Goal: Task Accomplishment & Management: Complete application form

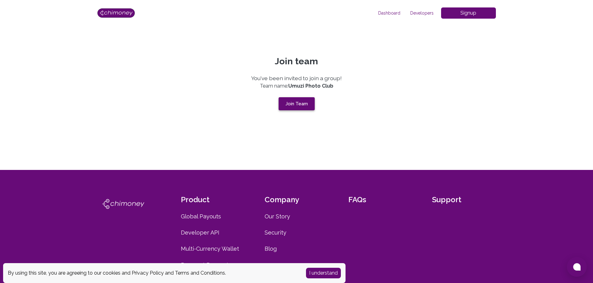
click at [301, 107] on button "Join Team" at bounding box center [296, 103] width 36 height 13
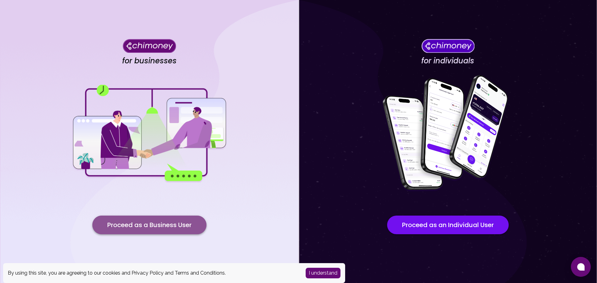
click at [171, 227] on button "Proceed as a Business User" at bounding box center [149, 225] width 114 height 19
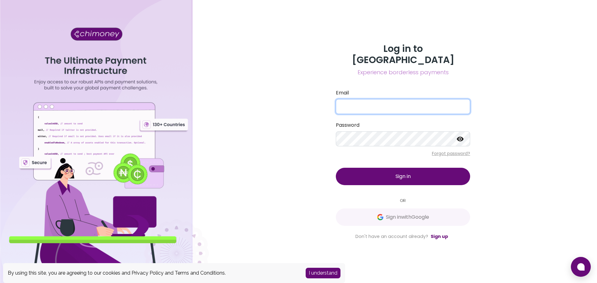
click at [371, 102] on input "Email" at bounding box center [403, 106] width 134 height 15
type input "[PERSON_NAME][EMAIL_ADDRESS][DOMAIN_NAME]"
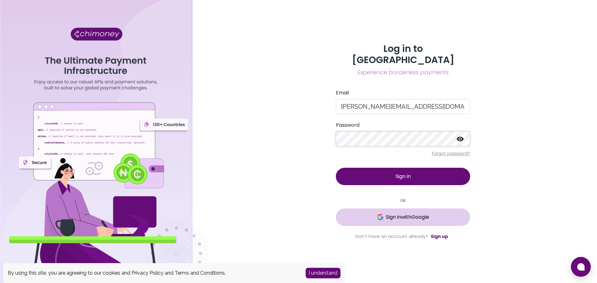
click at [408, 215] on span "Sign in with Google" at bounding box center [407, 217] width 43 height 7
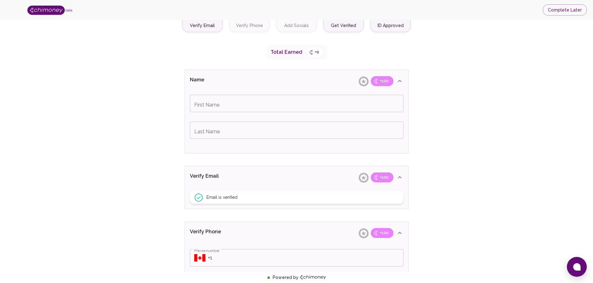
scroll to position [93, 0]
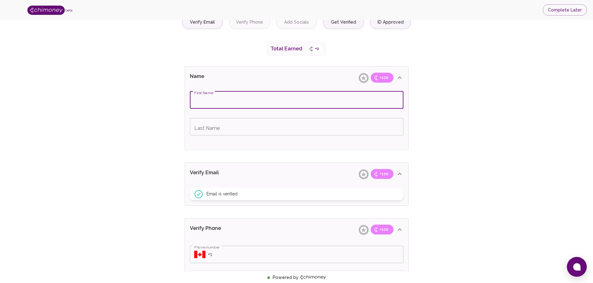
click at [248, 100] on input "First Name" at bounding box center [296, 99] width 213 height 17
type input "[PERSON_NAME]"
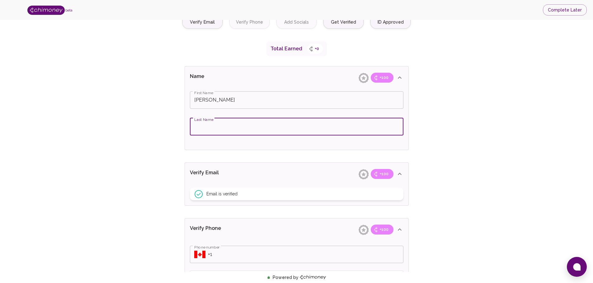
click at [240, 127] on input "Last Name" at bounding box center [296, 126] width 213 height 17
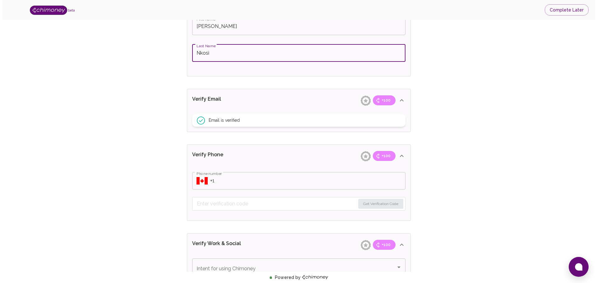
scroll to position [187, 0]
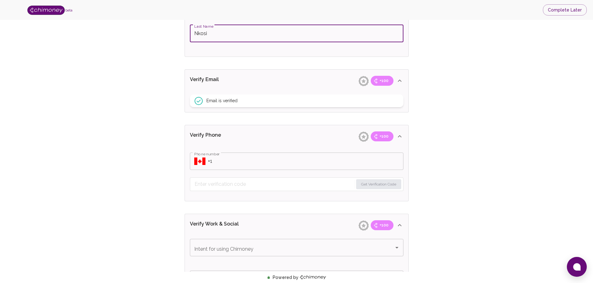
type input "Nkosi"
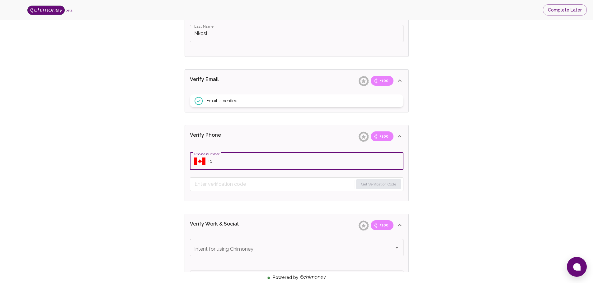
click at [208, 166] on input "Phone number" at bounding box center [305, 161] width 195 height 17
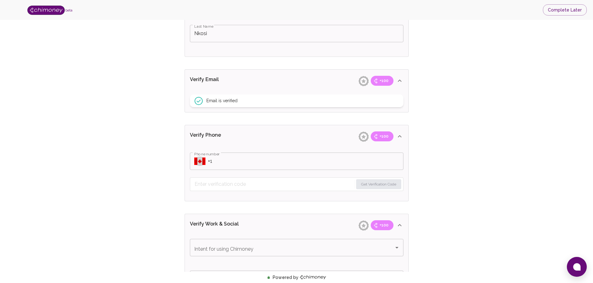
click at [200, 161] on icon "Select country" at bounding box center [199, 161] width 11 height 7
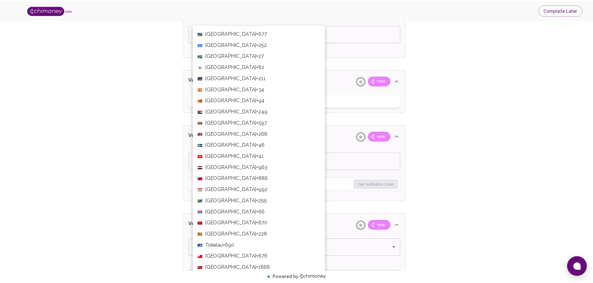
scroll to position [2123, 0]
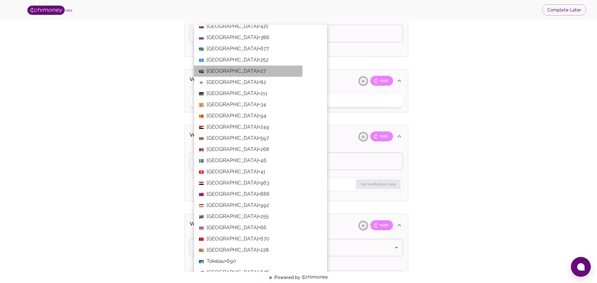
click at [232, 71] on span "[GEOGRAPHIC_DATA]" at bounding box center [233, 71] width 52 height 7
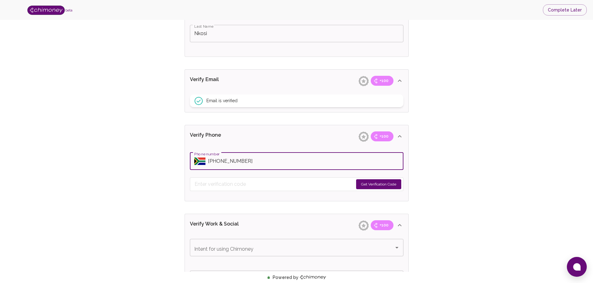
type input "[PHONE_NUMBER]"
click at [372, 185] on button "Get Verification Code" at bounding box center [378, 184] width 45 height 10
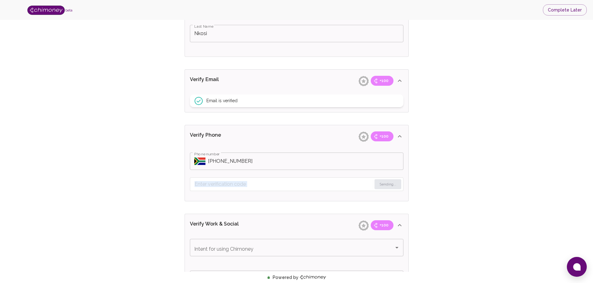
click at [372, 185] on form "Sending..." at bounding box center [296, 185] width 213 height 14
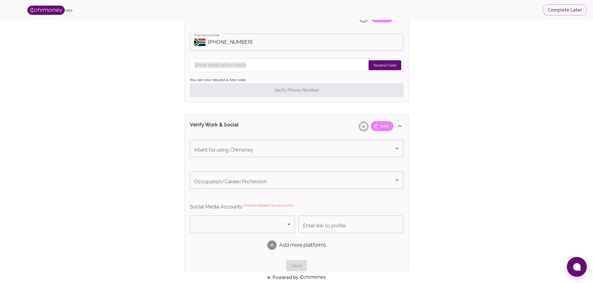
scroll to position [311, 0]
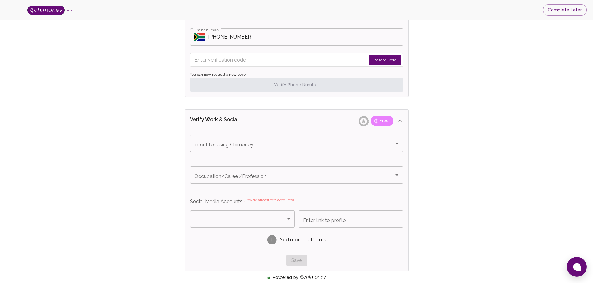
click at [251, 45] on input "Phone number" at bounding box center [305, 36] width 195 height 17
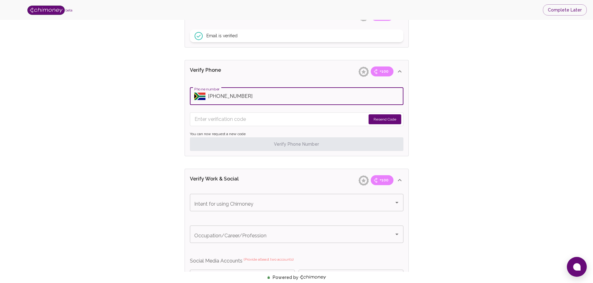
scroll to position [249, 0]
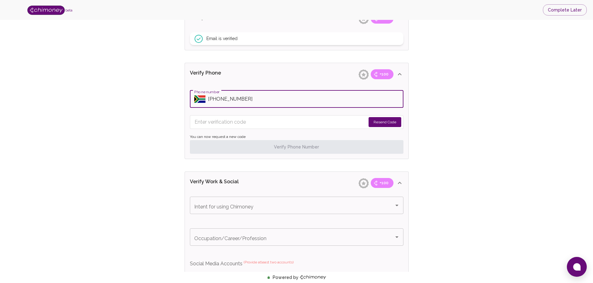
click at [384, 122] on button "Resend Code" at bounding box center [384, 122] width 33 height 10
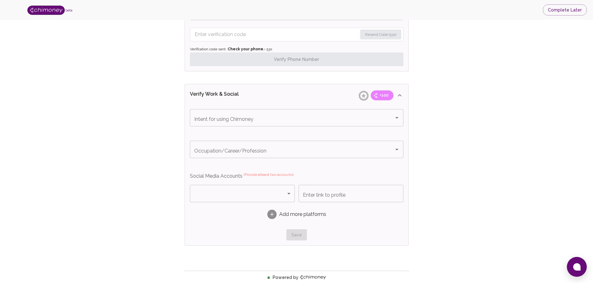
scroll to position [342, 0]
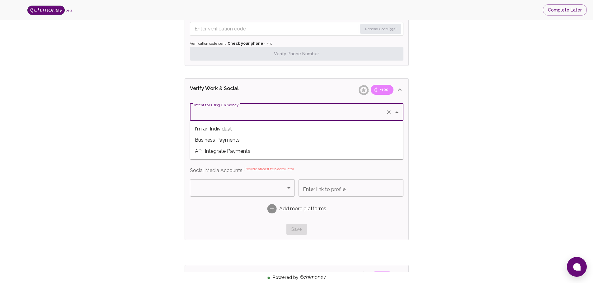
click at [243, 113] on input "Intent for using Chimoney" at bounding box center [288, 112] width 190 height 12
click at [233, 142] on span "Business Payments" at bounding box center [296, 140] width 213 height 11
type input "Business Payments"
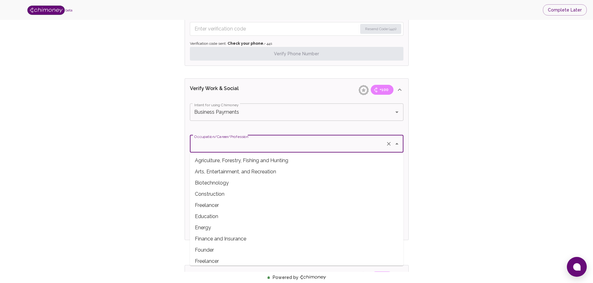
click at [233, 149] on input "Occupation/Career/Profession" at bounding box center [288, 144] width 190 height 12
click at [470, 116] on div "Verify ID and Earn Complete verification steps to earn Reward +100 Verify Email…" at bounding box center [296, 53] width 553 height 732
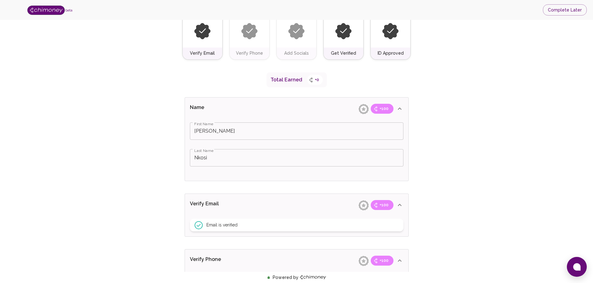
scroll to position [0, 0]
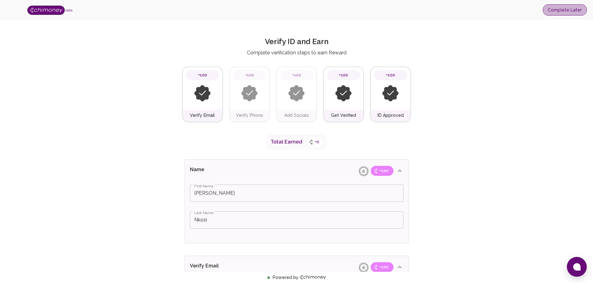
click at [570, 12] on button "Complete Later" at bounding box center [565, 10] width 44 height 12
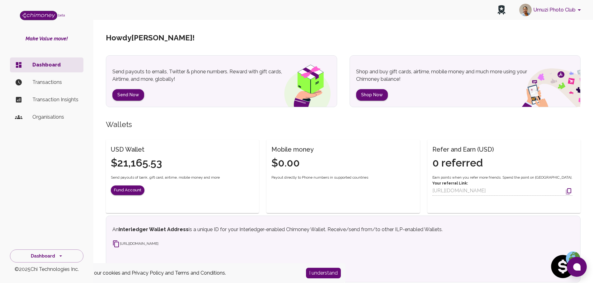
click at [52, 81] on p "Transactions" at bounding box center [55, 82] width 46 height 7
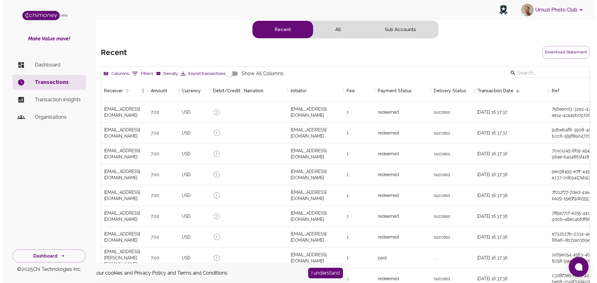
scroll to position [231, 484]
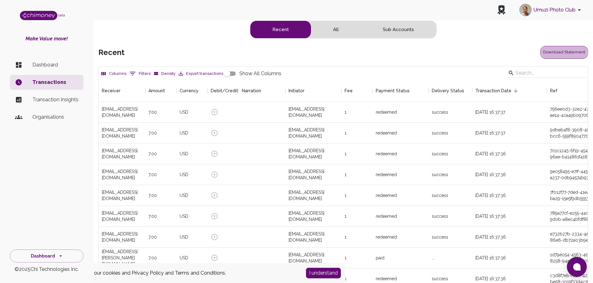
click at [562, 51] on button "Download Statement" at bounding box center [564, 52] width 48 height 13
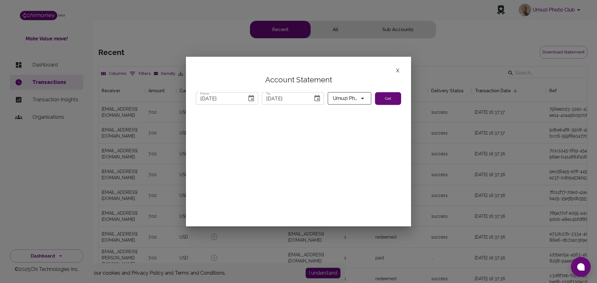
click at [253, 98] on icon "Choose date, selected date is Jul 31, 2025" at bounding box center [251, 98] width 7 height 7
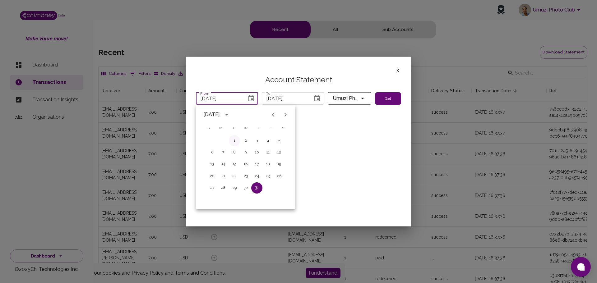
click at [235, 140] on button "1" at bounding box center [234, 140] width 11 height 11
type input "[DATE]"
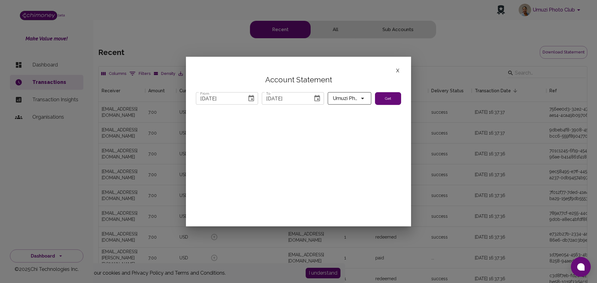
click at [353, 145] on div "X Account Statement From [DATE] From To [DATE] To Umuzi Photo Club Get" at bounding box center [298, 142] width 225 height 170
click at [386, 97] on button "Get" at bounding box center [388, 98] width 26 height 13
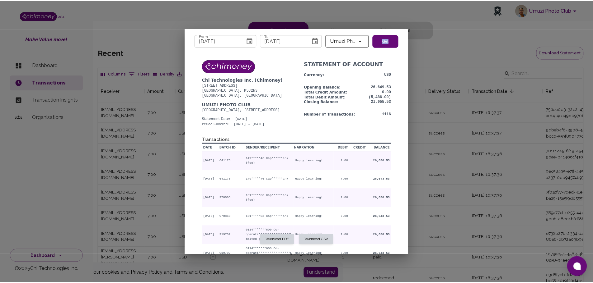
scroll to position [0, 0]
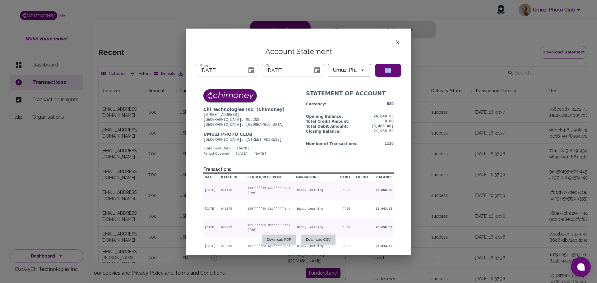
click at [401, 40] on button "X" at bounding box center [397, 42] width 7 height 8
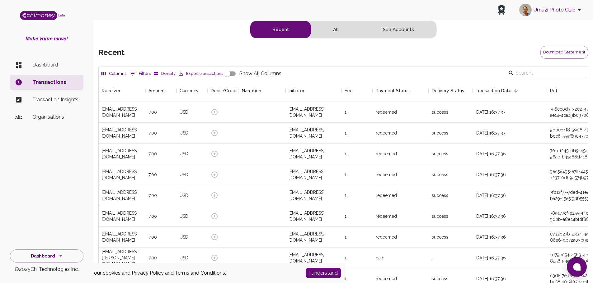
scroll to position [5, 5]
click at [54, 96] on p "Transaction Insights" at bounding box center [55, 99] width 46 height 7
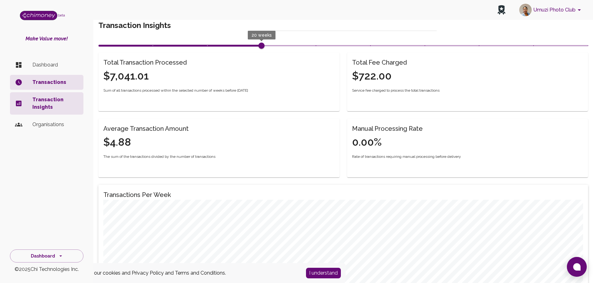
click at [54, 83] on p "Transactions" at bounding box center [55, 82] width 46 height 7
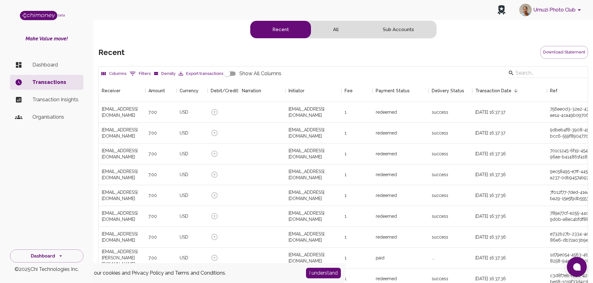
scroll to position [231, 484]
click at [144, 73] on button "0 Filters" at bounding box center [140, 74] width 24 height 10
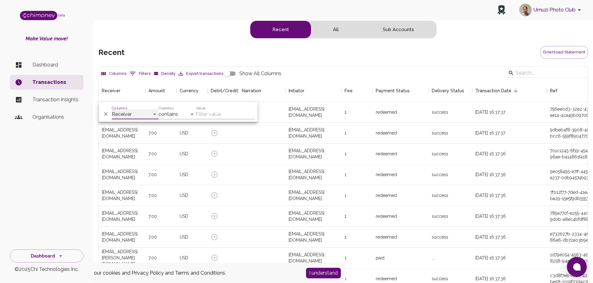
click at [151, 114] on select "Receiver Amount Currency Debit/Credit Narration Initiator Fee Payment Status De…" at bounding box center [135, 115] width 47 height 10
click at [184, 58] on div "recent Download Statement" at bounding box center [342, 52] width 489 height 13
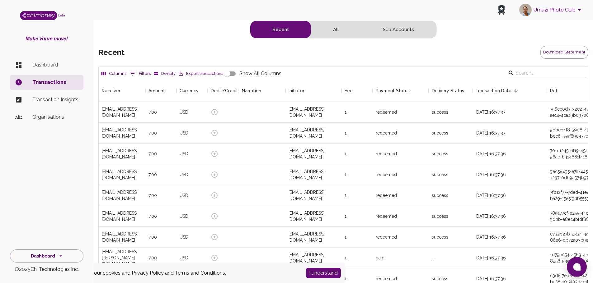
click at [50, 119] on p "Organisations" at bounding box center [55, 117] width 46 height 7
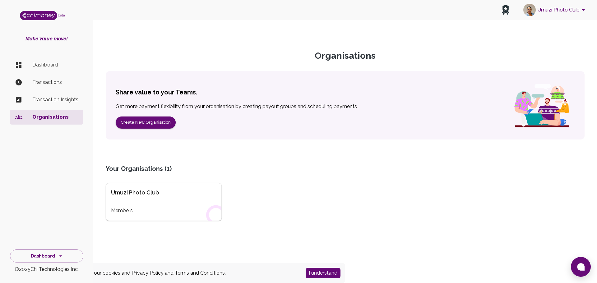
click at [49, 97] on p "Transaction Insights" at bounding box center [55, 99] width 46 height 7
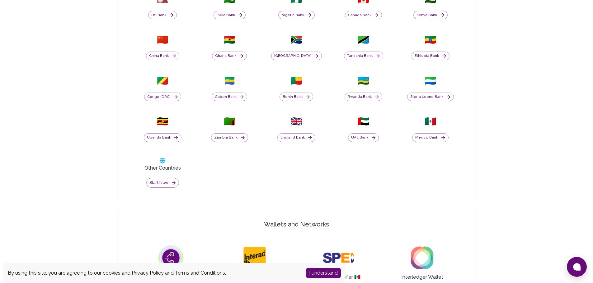
scroll to position [280, 0]
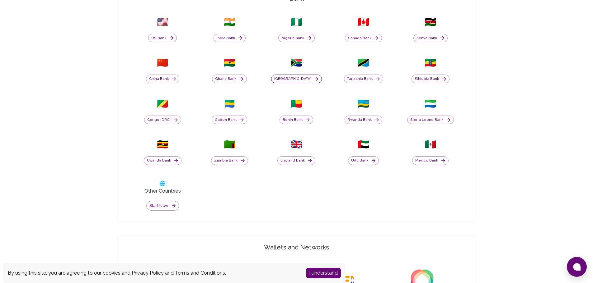
click at [300, 78] on button "[GEOGRAPHIC_DATA]" at bounding box center [296, 79] width 51 height 9
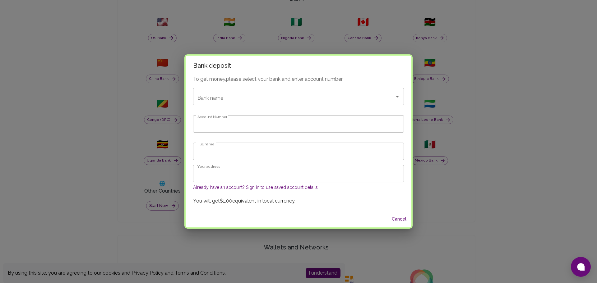
click at [390, 222] on button "Cancel" at bounding box center [399, 220] width 20 height 12
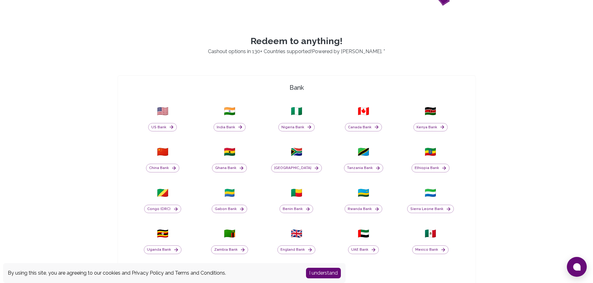
scroll to position [187, 0]
